Goal: Navigation & Orientation: Find specific page/section

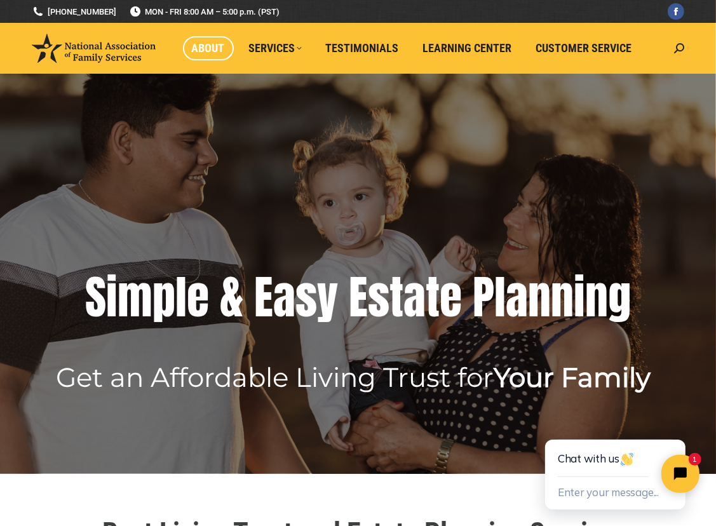
click at [203, 48] on span "About" at bounding box center [208, 48] width 33 height 14
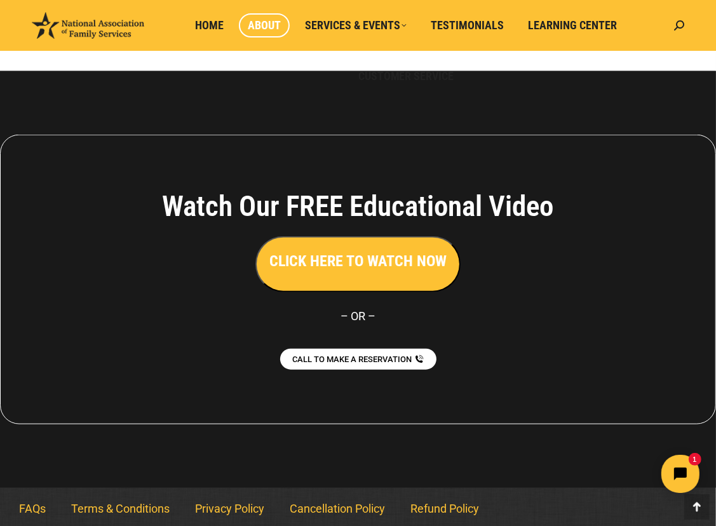
scroll to position [964, 0]
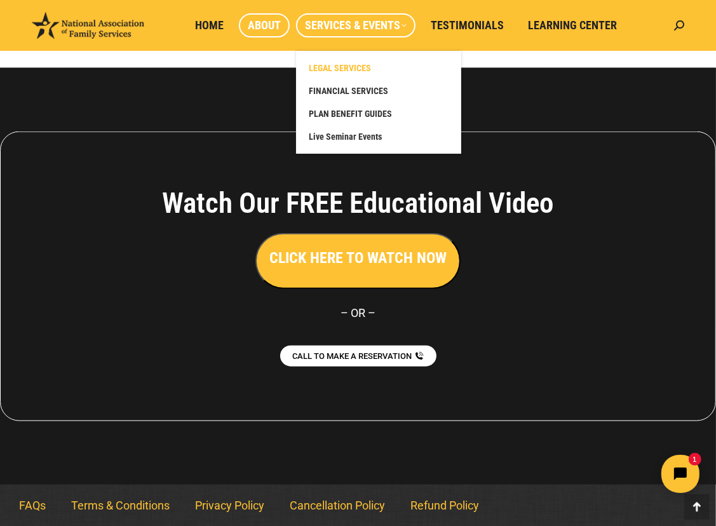
click at [346, 70] on span "LEGAL SERVICES" at bounding box center [340, 67] width 62 height 11
